Goal: Transaction & Acquisition: Purchase product/service

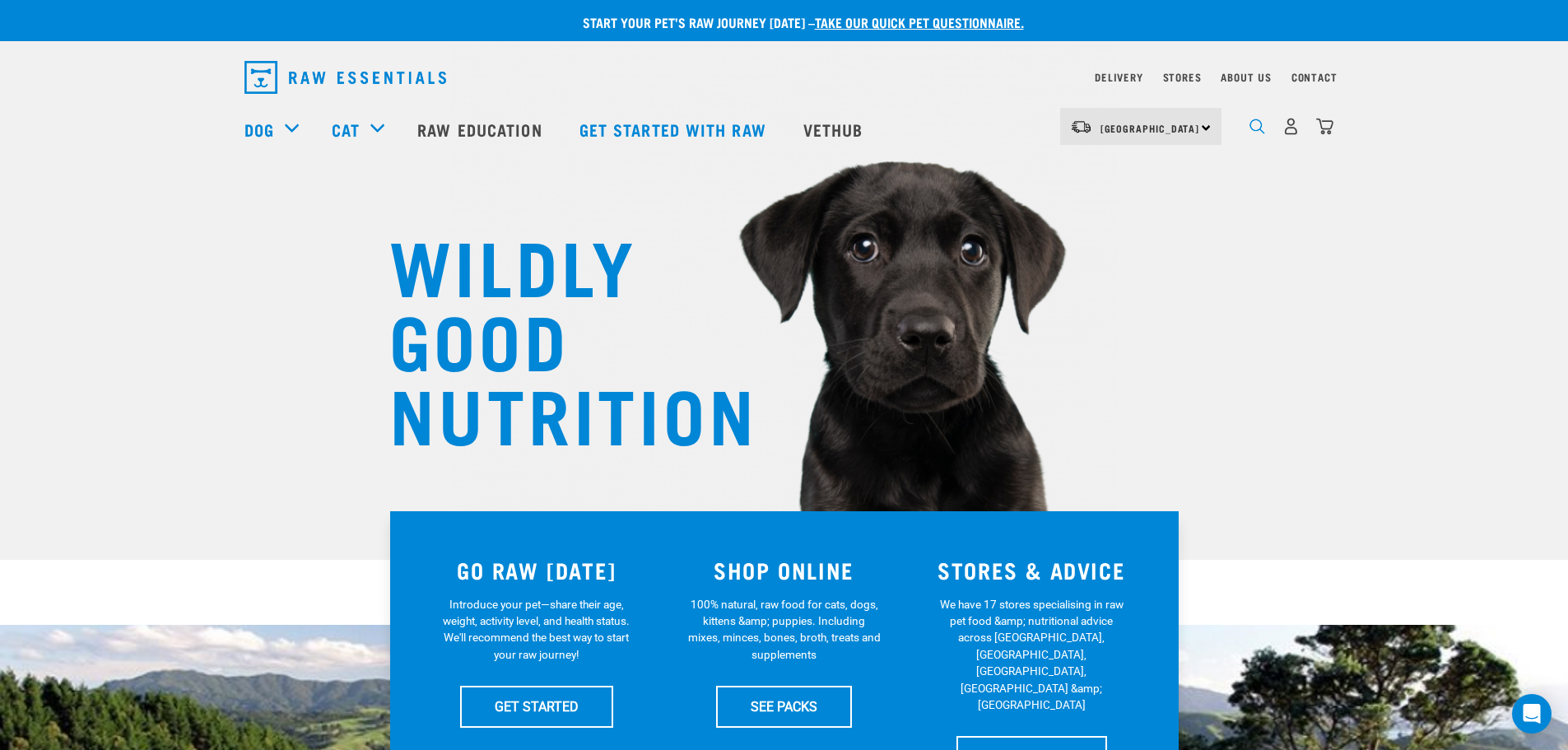
click at [1255, 131] on img "dropdown navigation" at bounding box center [1258, 126] width 16 height 16
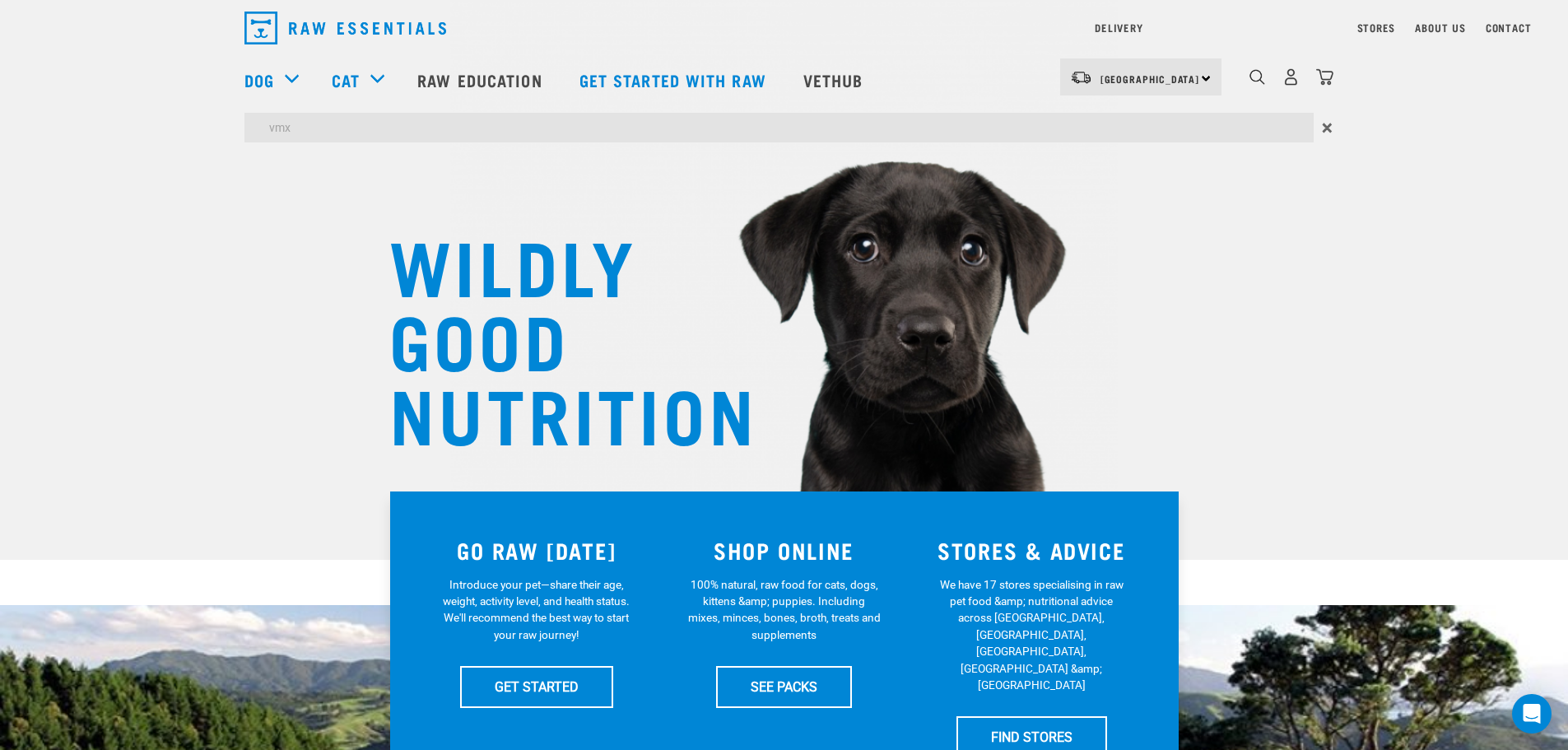
type input "vmx"
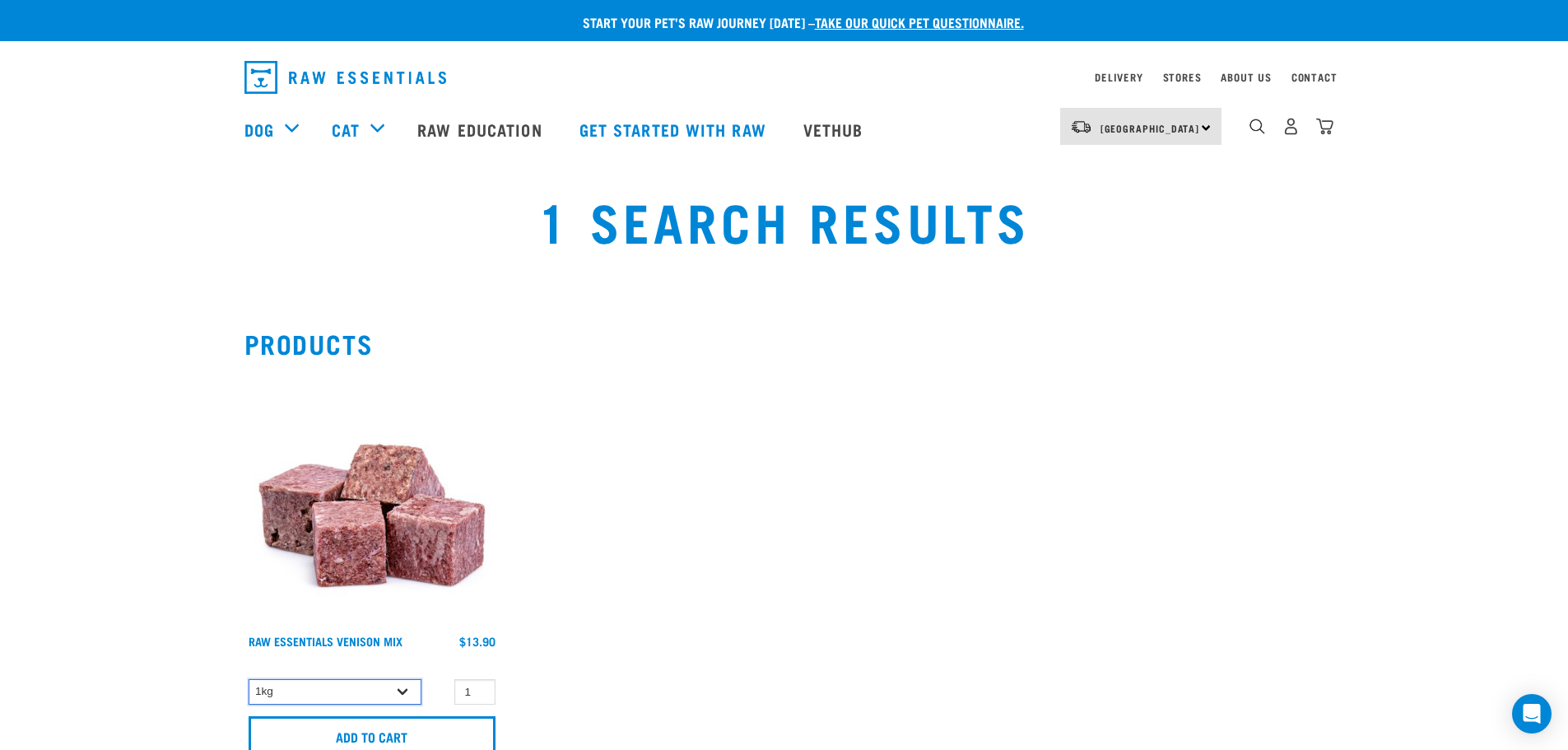
click at [382, 701] on select "1kg 3kg Bulk (20kg)" at bounding box center [335, 692] width 173 height 26
click at [404, 510] on img at bounding box center [371, 499] width 255 height 255
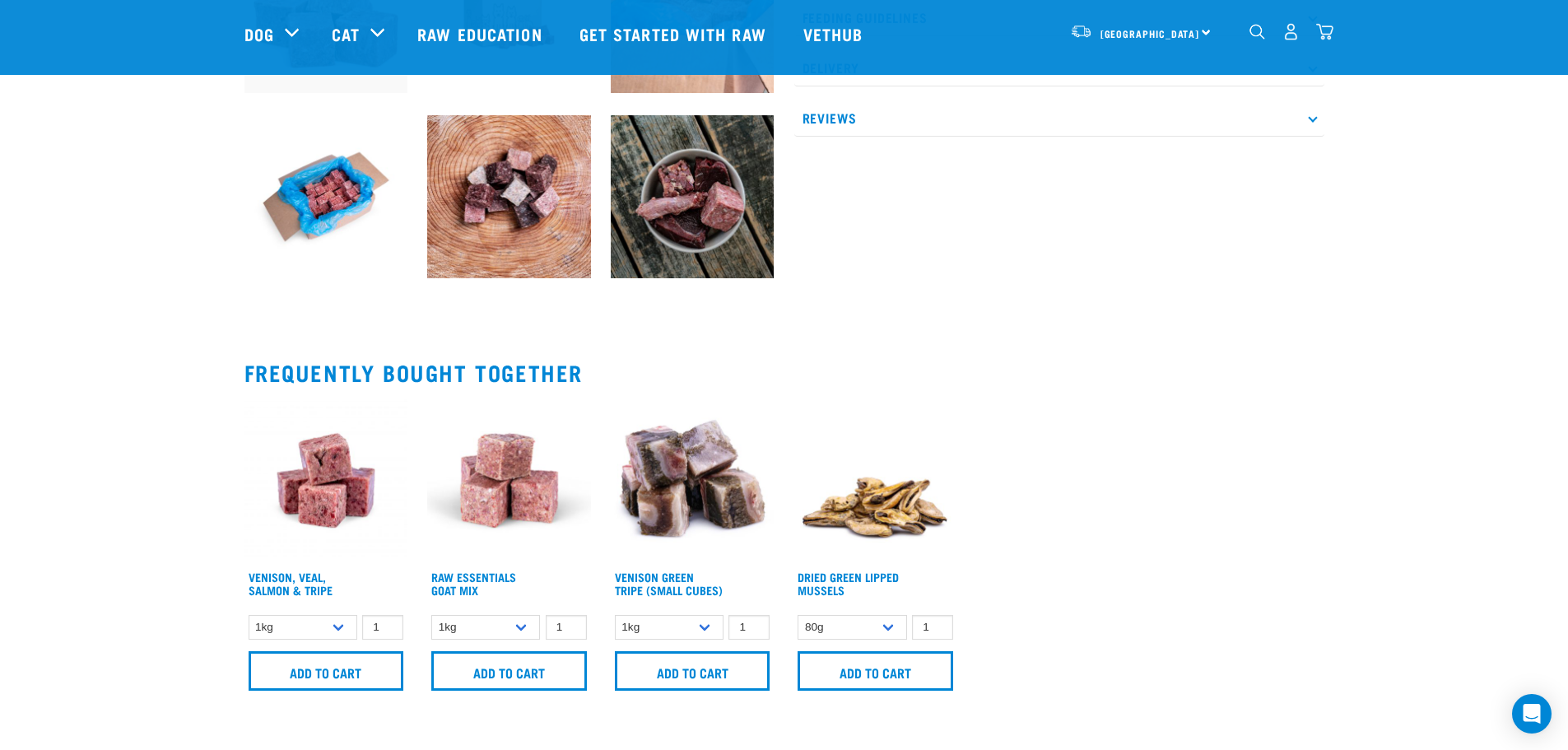
scroll to position [741, 0]
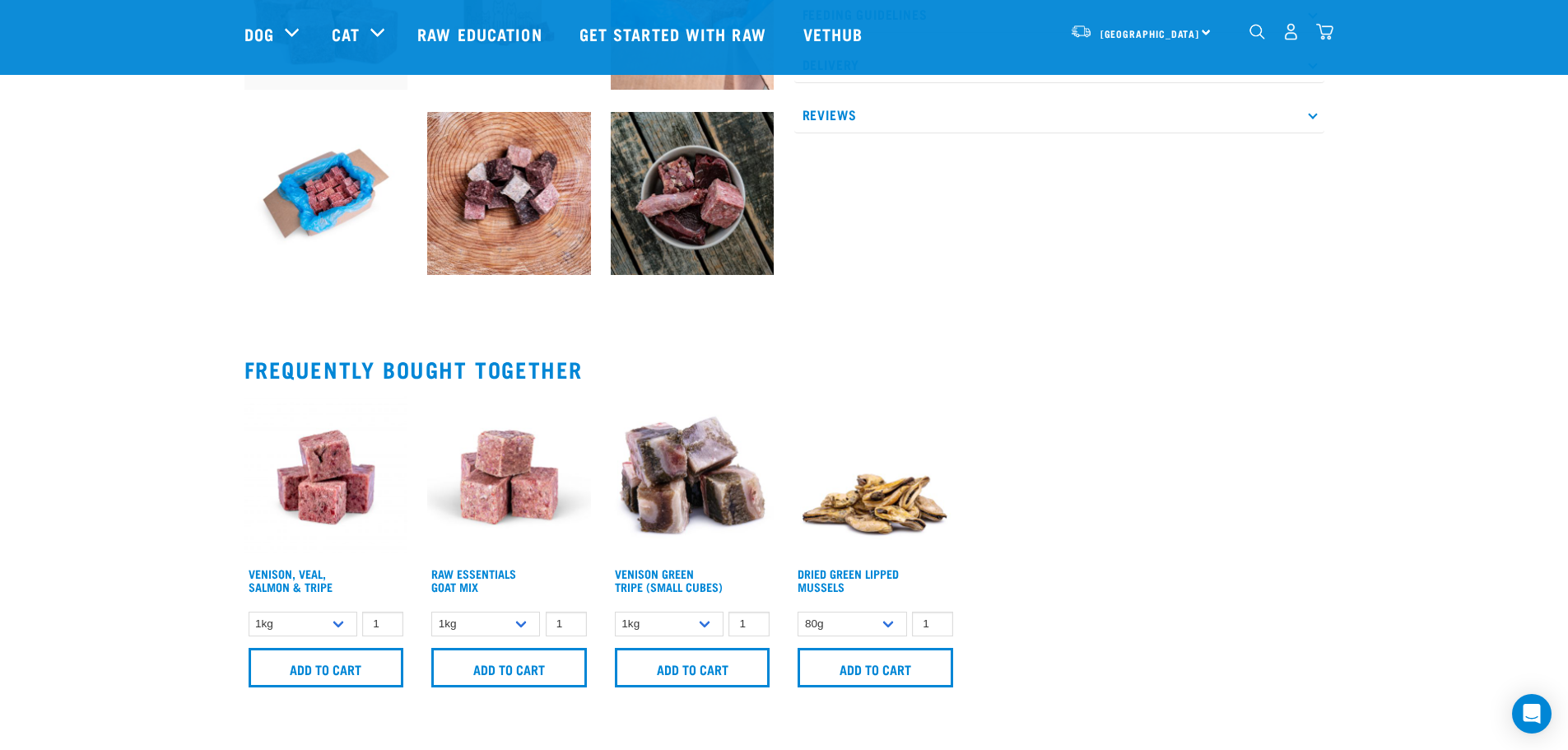
click at [500, 467] on img at bounding box center [509, 477] width 164 height 164
